Goal: Task Accomplishment & Management: Manage account settings

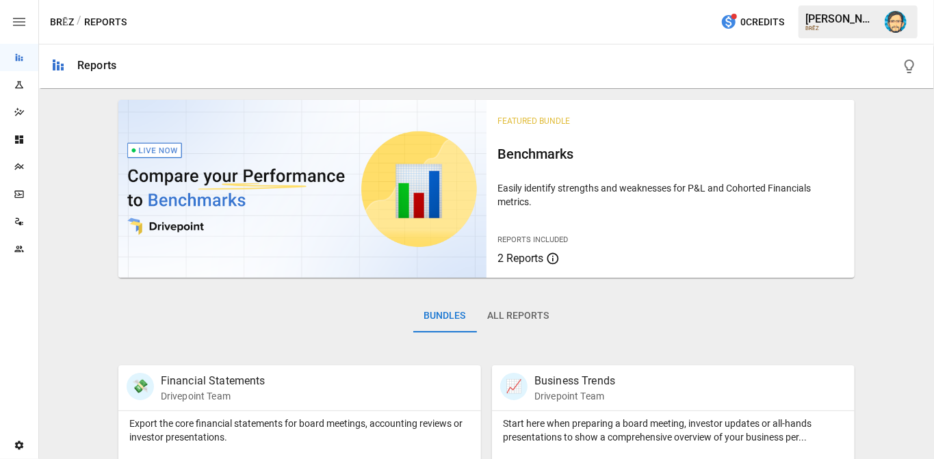
click at [891, 20] on img "Dana Basken" at bounding box center [896, 22] width 22 height 22
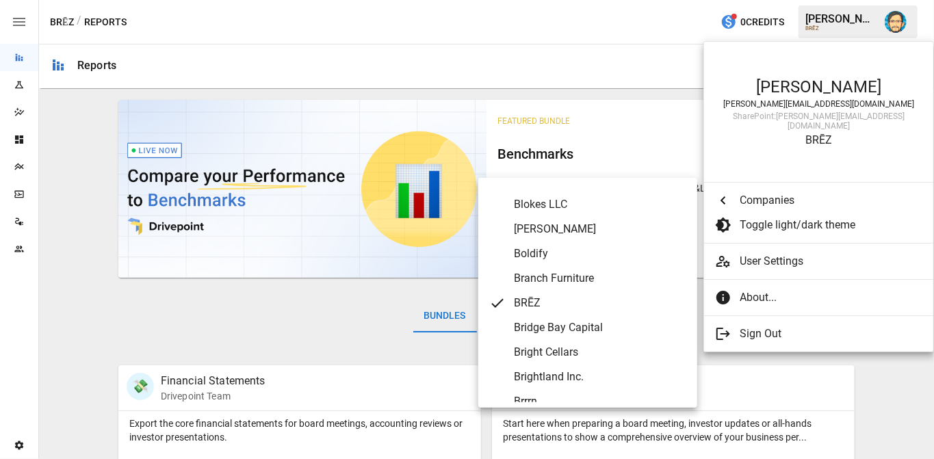
scroll to position [759, 0]
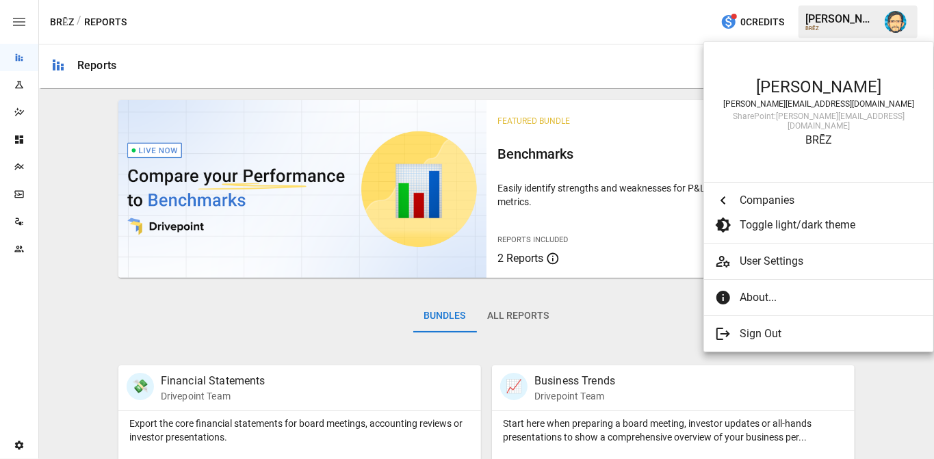
click at [523, 61] on div at bounding box center [467, 229] width 934 height 459
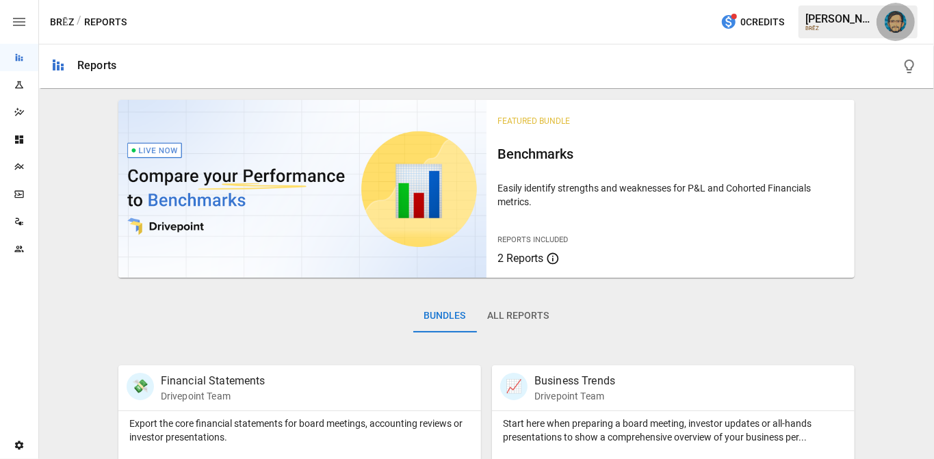
click at [893, 21] on img "Dana Basken" at bounding box center [896, 22] width 22 height 22
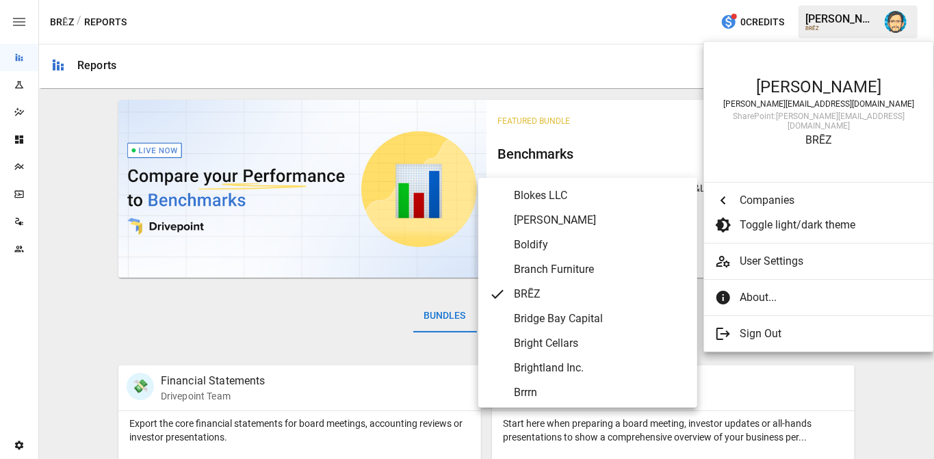
scroll to position [764, 0]
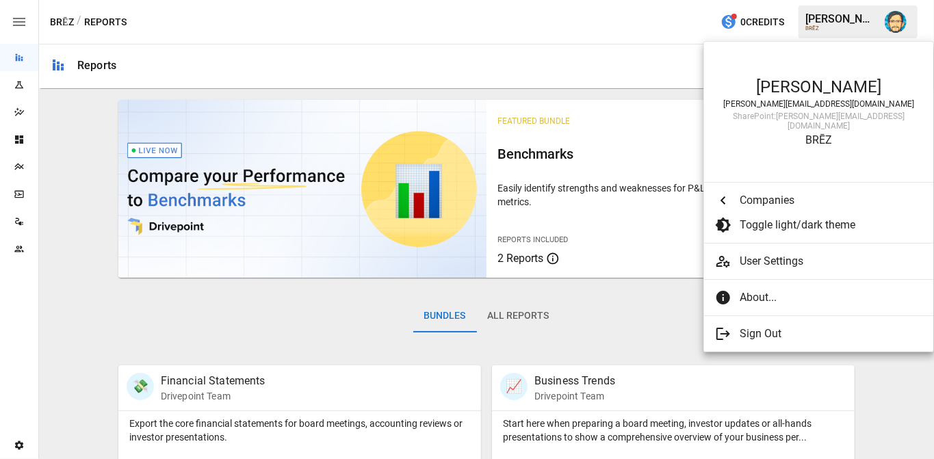
click at [188, 58] on div at bounding box center [467, 229] width 934 height 459
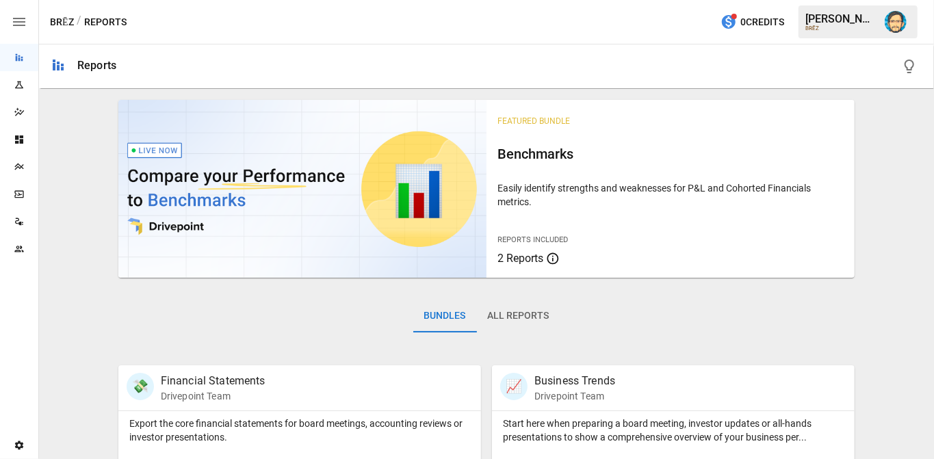
click at [23, 165] on icon "Plans" at bounding box center [18, 167] width 9 height 7
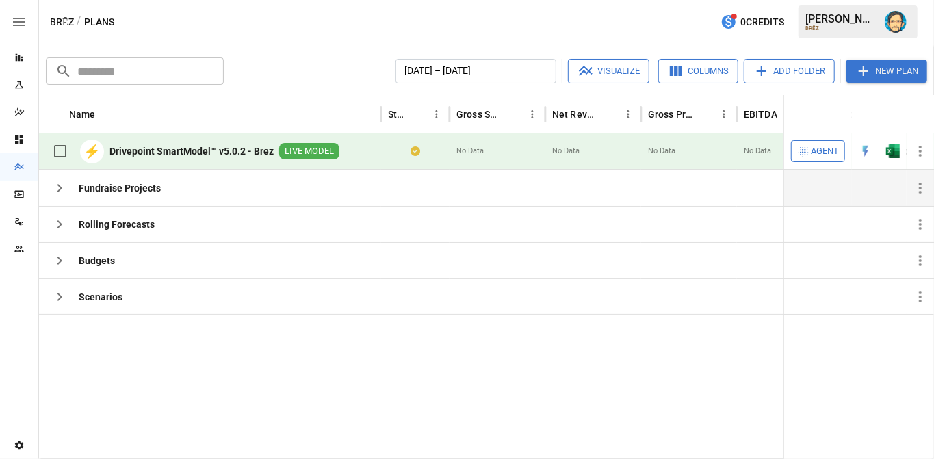
click at [61, 187] on icon "button" at bounding box center [59, 188] width 5 height 8
click at [64, 223] on icon "button" at bounding box center [59, 224] width 16 height 16
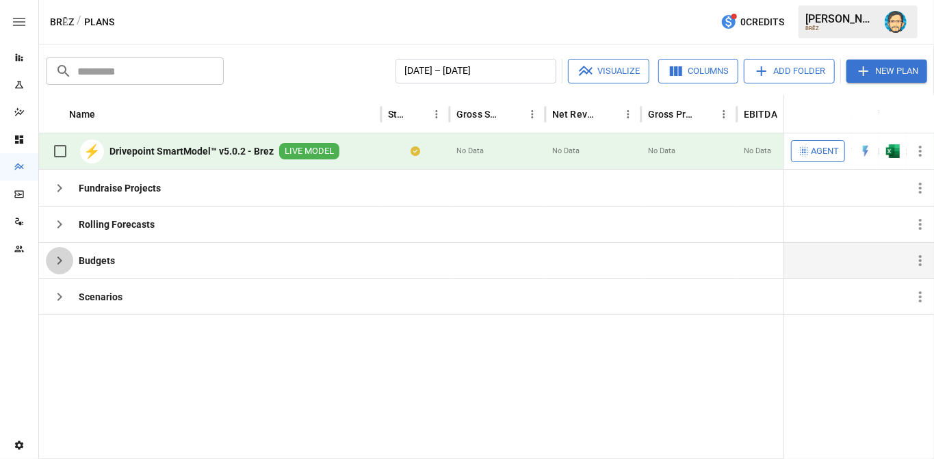
click at [57, 254] on icon "button" at bounding box center [59, 260] width 16 height 16
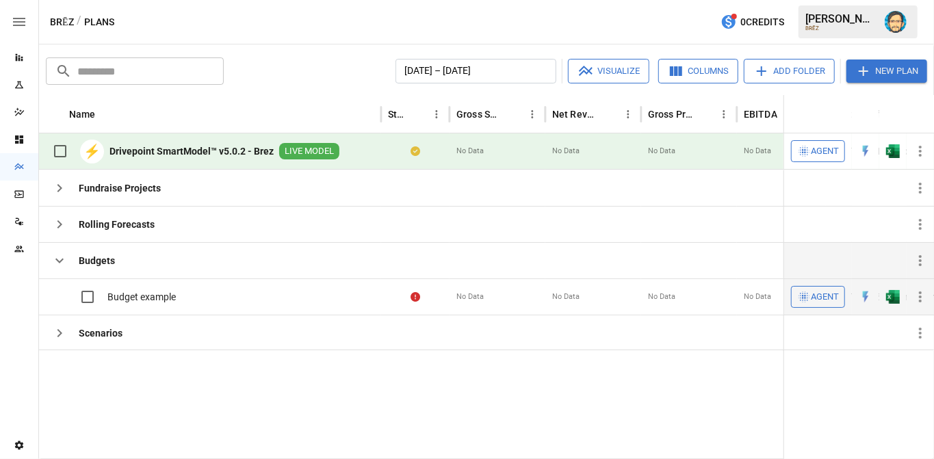
click at [53, 298] on label at bounding box center [74, 297] width 56 height 29
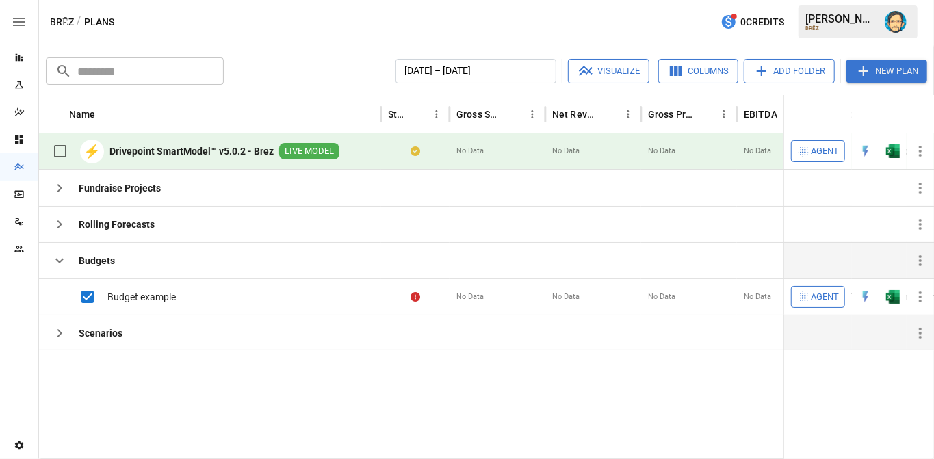
click at [53, 326] on icon "button" at bounding box center [59, 333] width 16 height 16
click at [58, 259] on icon "button" at bounding box center [59, 260] width 16 height 16
